Goal: Task Accomplishment & Management: Manage account settings

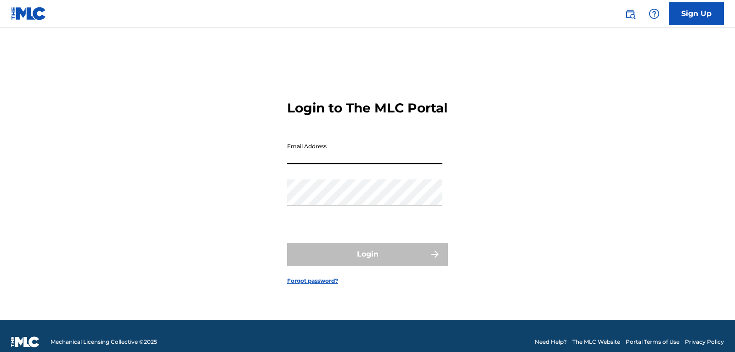
click at [341, 164] on input "Email Address" at bounding box center [364, 151] width 155 height 26
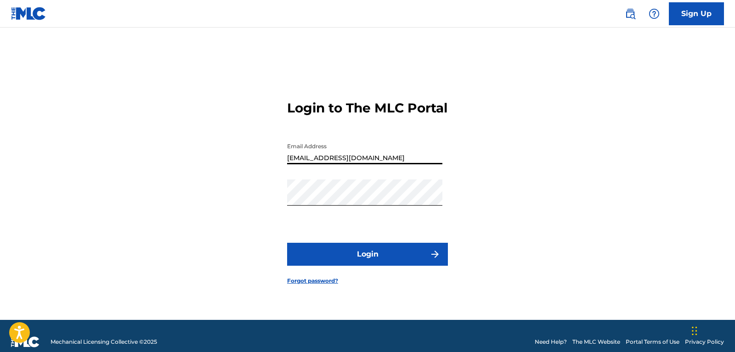
type input "[EMAIL_ADDRESS][DOMAIN_NAME]"
click at [394, 264] on button "Login" at bounding box center [367, 254] width 161 height 23
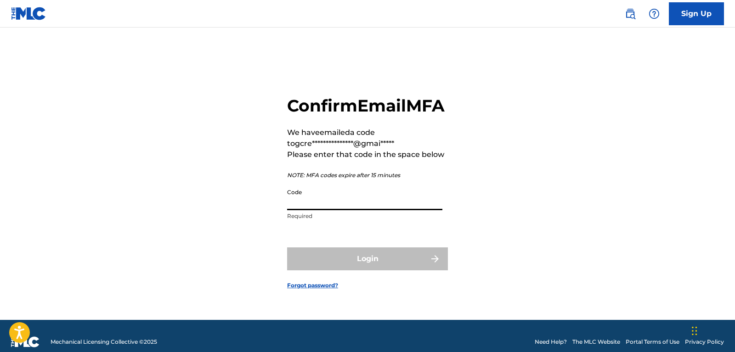
click at [348, 195] on input "Code" at bounding box center [364, 197] width 155 height 26
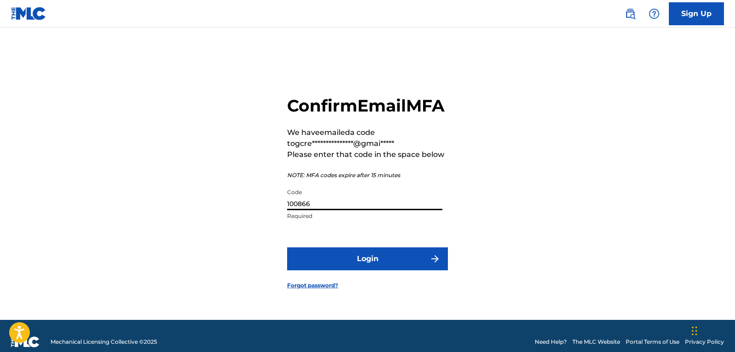
type input "100866"
click at [287, 247] on button "Login" at bounding box center [367, 258] width 161 height 23
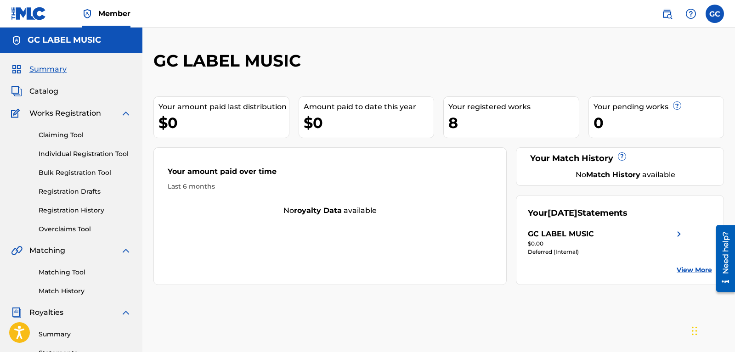
click at [33, 96] on span "Catalog" at bounding box center [43, 91] width 29 height 11
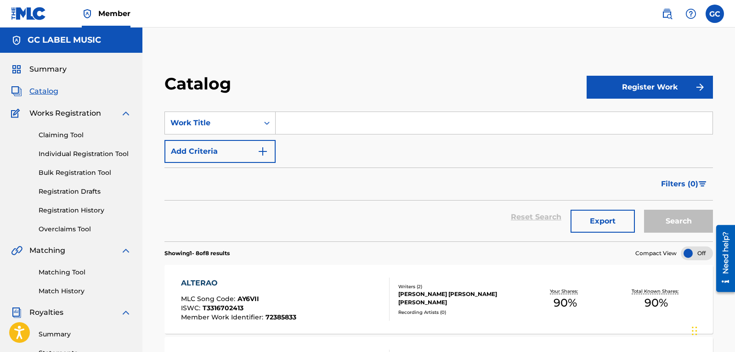
click at [87, 206] on link "Registration History" at bounding box center [85, 211] width 93 height 10
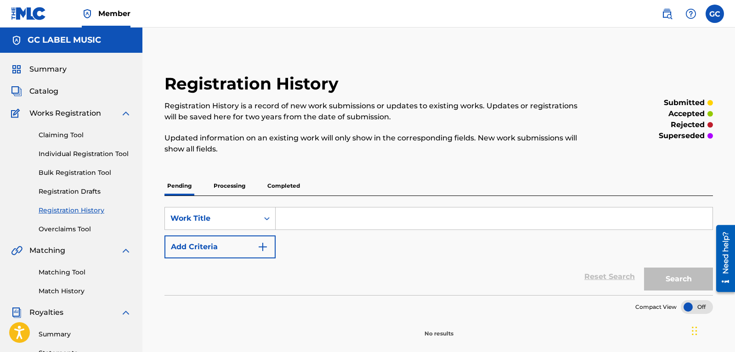
click at [247, 191] on p "Processing" at bounding box center [229, 185] width 37 height 19
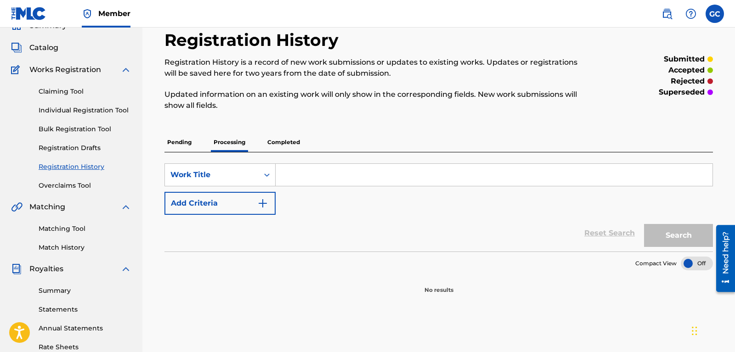
scroll to position [94, 0]
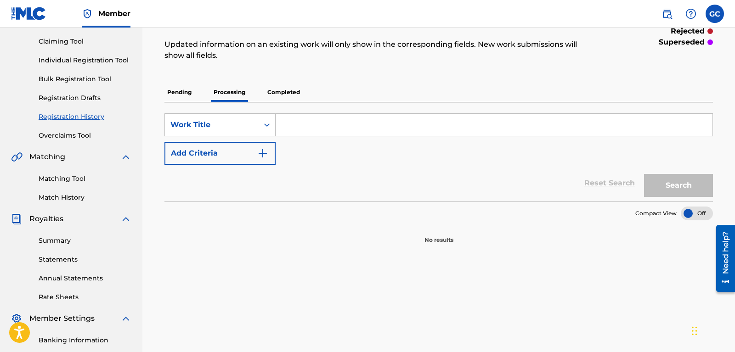
click at [284, 95] on p "Completed" at bounding box center [283, 92] width 38 height 19
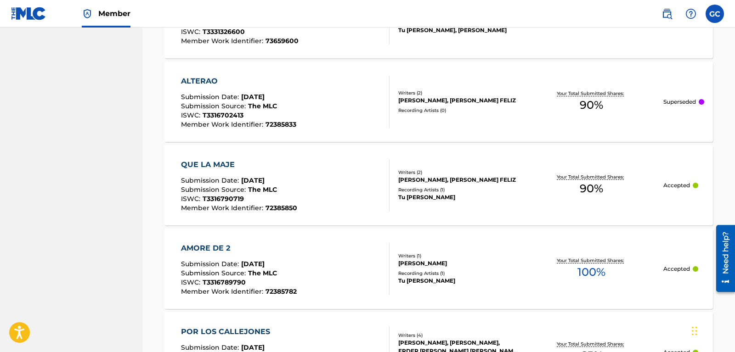
scroll to position [937, 0]
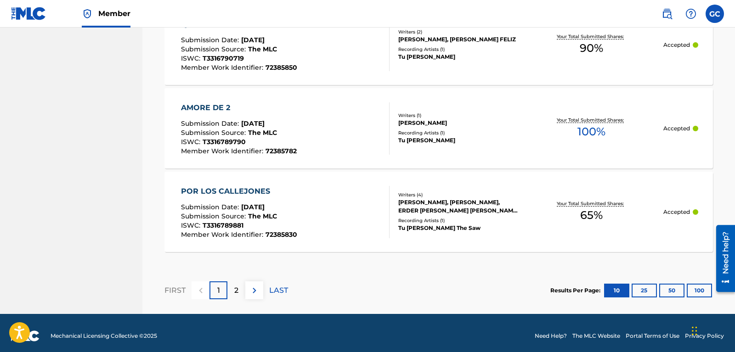
click at [231, 287] on div "2" at bounding box center [236, 290] width 18 height 18
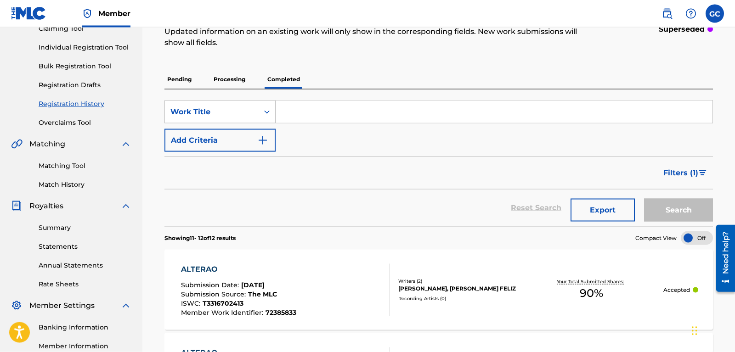
scroll to position [0, 0]
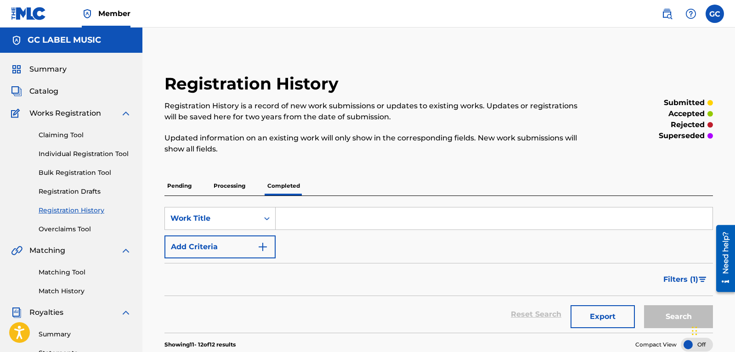
click at [34, 93] on span "Catalog" at bounding box center [43, 91] width 29 height 11
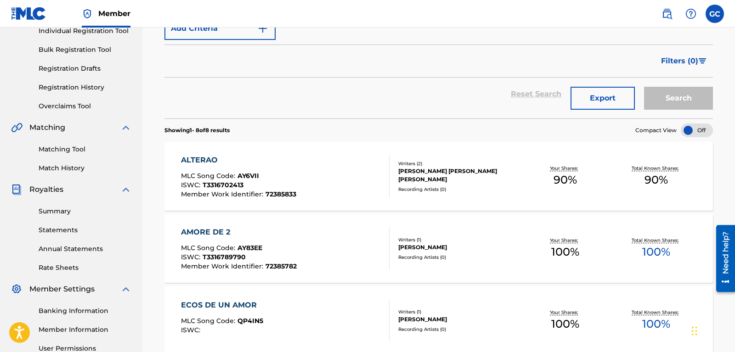
scroll to position [105, 0]
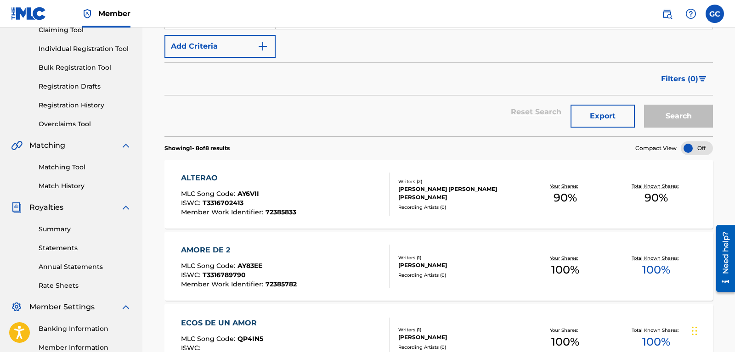
click at [79, 87] on link "Registration Drafts" at bounding box center [85, 87] width 93 height 10
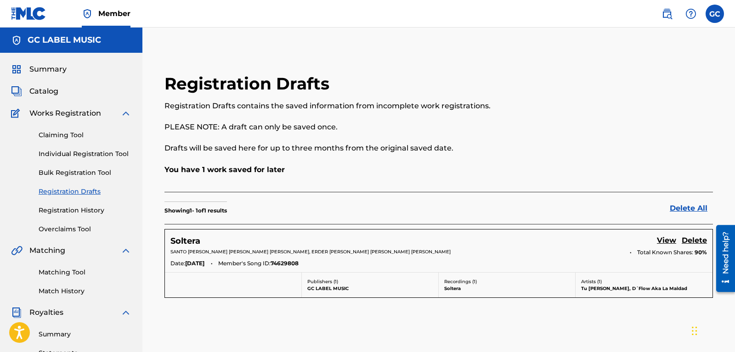
click at [716, 18] on label at bounding box center [714, 14] width 18 height 18
click at [714, 14] on input "GC [PERSON_NAME] [EMAIL_ADDRESS][DOMAIN_NAME] Notification Preferences Profile …" at bounding box center [714, 14] width 0 height 0
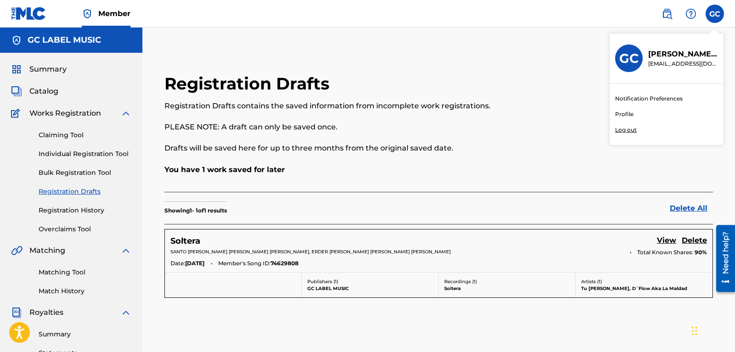
click at [639, 126] on div "Notification Preferences Profile Log out" at bounding box center [666, 115] width 114 height 62
click at [714, 14] on input "GC [PERSON_NAME] [EMAIL_ADDRESS][DOMAIN_NAME] Notification Preferences Profile …" at bounding box center [714, 14] width 0 height 0
click at [625, 129] on p "Log out" at bounding box center [626, 130] width 22 height 8
click at [714, 14] on input "GC [PERSON_NAME] [EMAIL_ADDRESS][DOMAIN_NAME] Notification Preferences Profile …" at bounding box center [714, 14] width 0 height 0
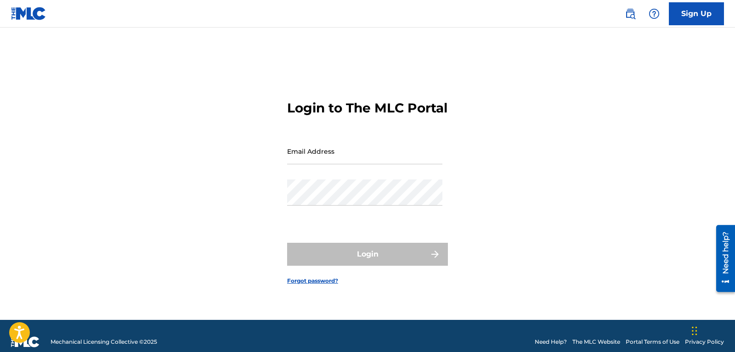
click at [348, 164] on input "Email Address" at bounding box center [364, 151] width 155 height 26
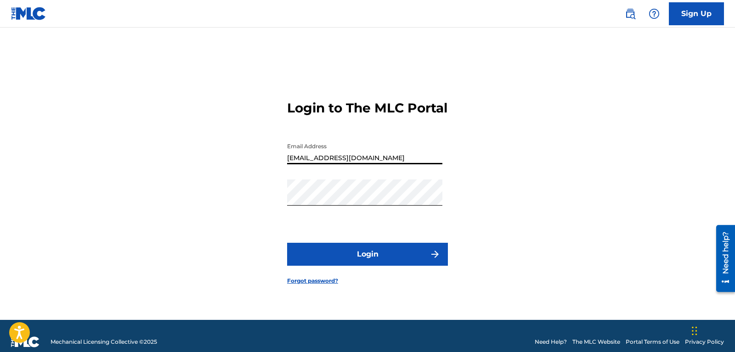
type input "[EMAIL_ADDRESS][DOMAIN_NAME]"
click at [391, 261] on button "Login" at bounding box center [367, 254] width 161 height 23
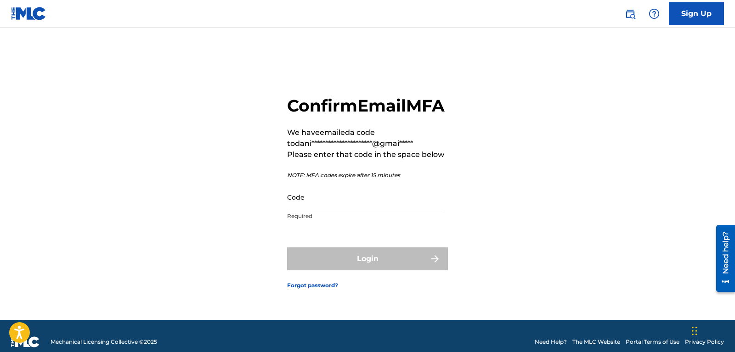
click at [352, 210] on input "Code" at bounding box center [364, 197] width 155 height 26
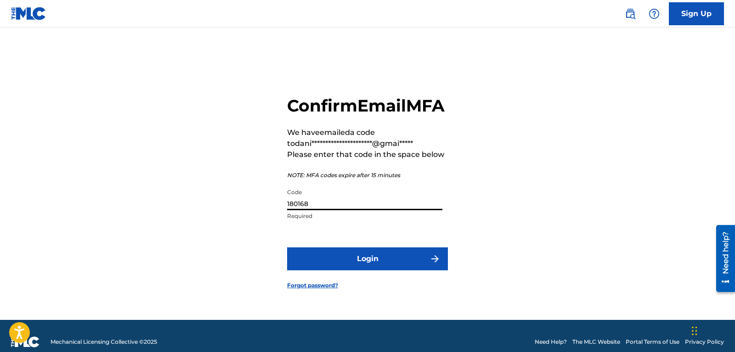
type input "180168"
click at [287, 247] on button "Login" at bounding box center [367, 258] width 161 height 23
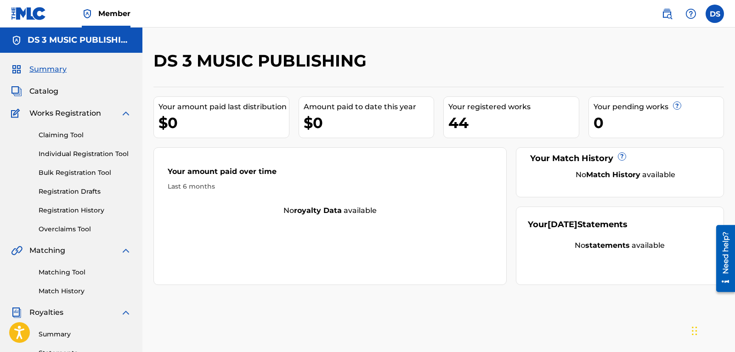
click at [75, 189] on link "Registration Drafts" at bounding box center [85, 192] width 93 height 10
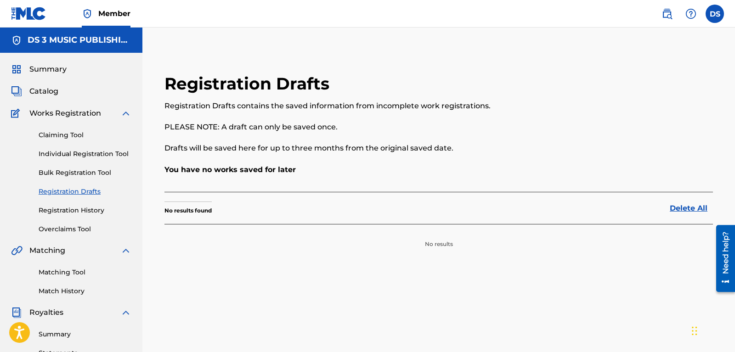
click at [49, 89] on span "Catalog" at bounding box center [43, 91] width 29 height 11
